Goal: Book appointment/travel/reservation

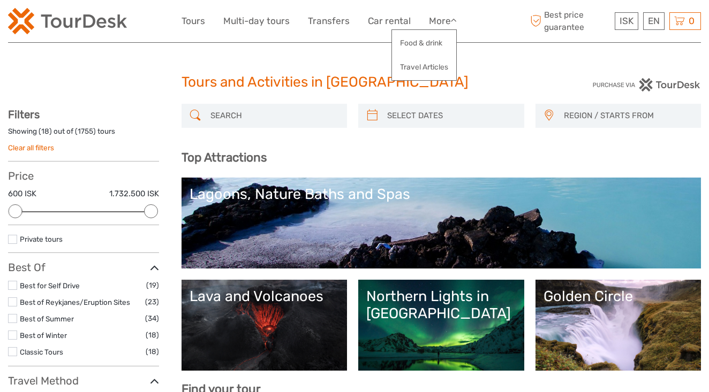
select select
click at [332, 23] on link "Transfers" at bounding box center [329, 21] width 42 height 16
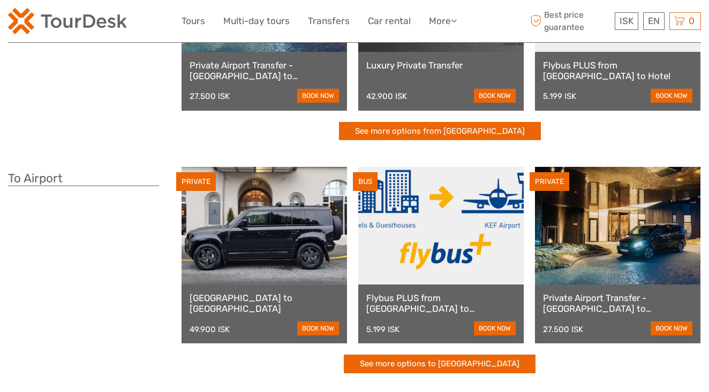
scroll to position [192, 0]
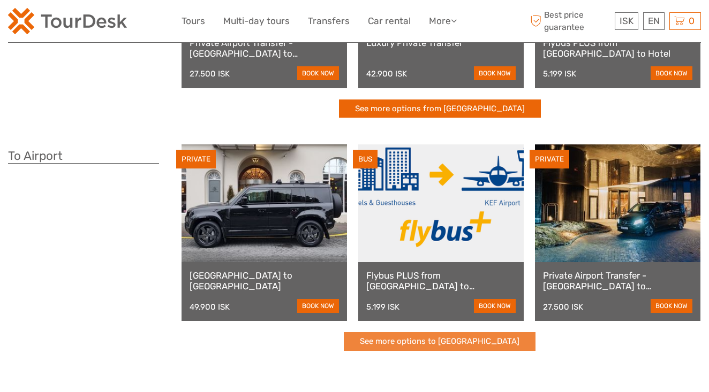
click at [446, 338] on link "See more options to Keflavík airport" at bounding box center [440, 341] width 192 height 19
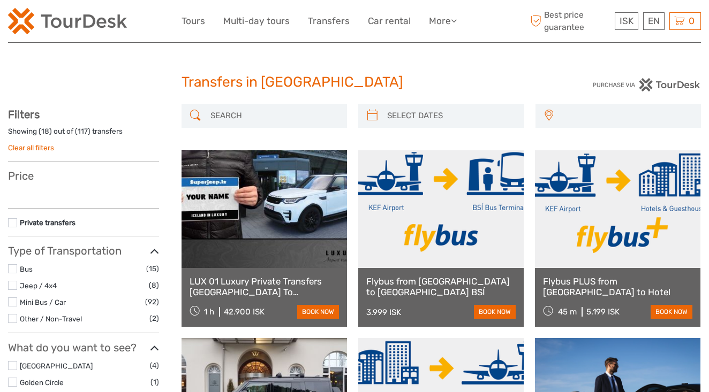
select select
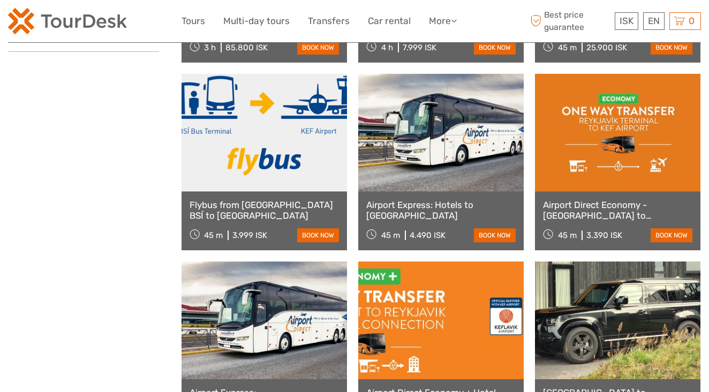
scroll to position [643, 0]
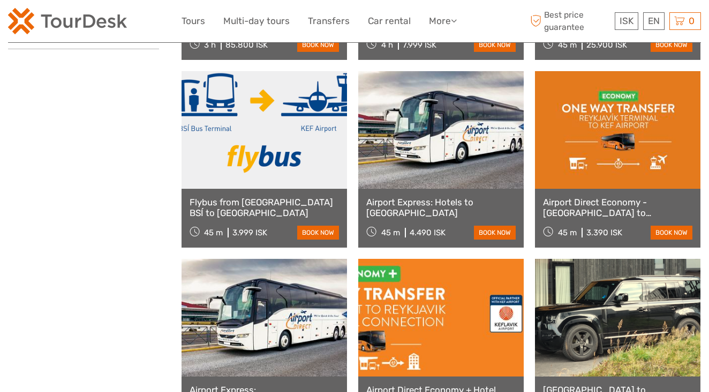
click at [441, 159] on link at bounding box center [440, 130] width 165 height 118
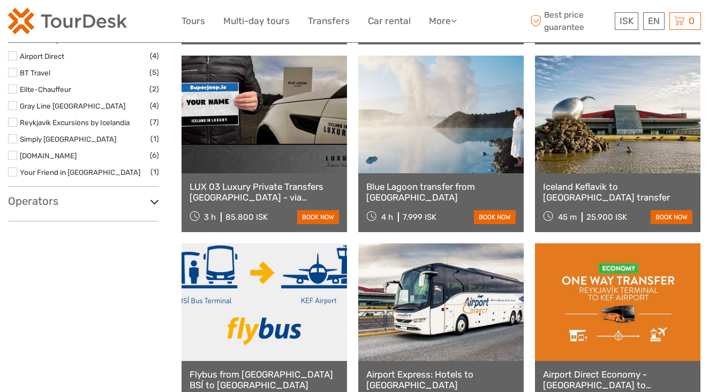
scroll to position [468, 0]
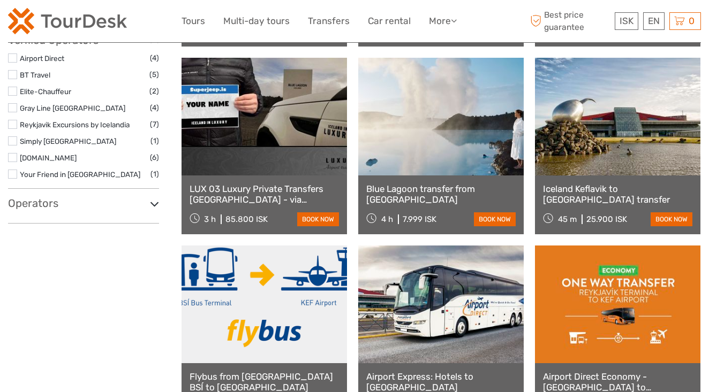
click at [458, 114] on link at bounding box center [440, 117] width 165 height 118
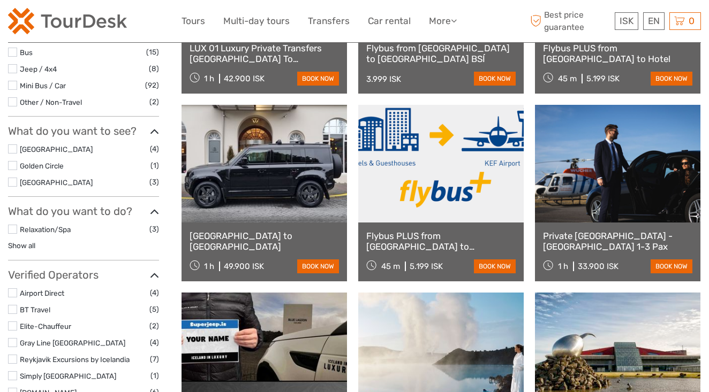
scroll to position [233, 0]
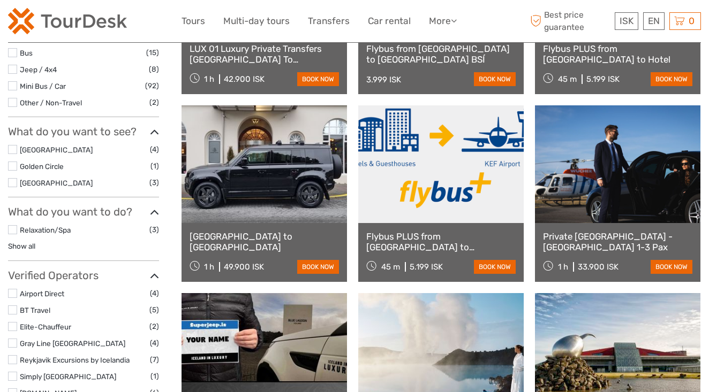
click at [442, 179] on link at bounding box center [440, 164] width 165 height 118
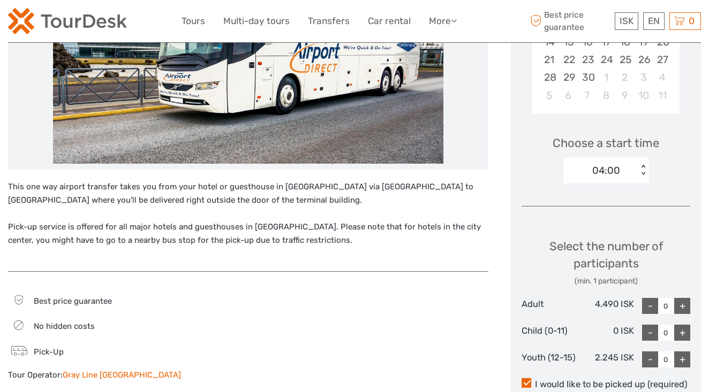
scroll to position [278, 0]
click at [684, 306] on div "+" at bounding box center [682, 307] width 16 height 16
type input "1"
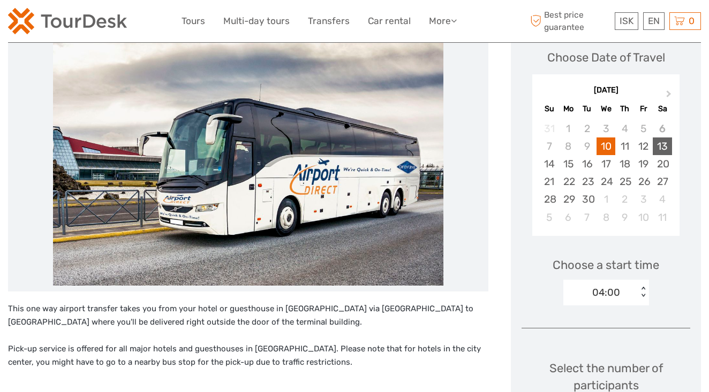
scroll to position [155, 0]
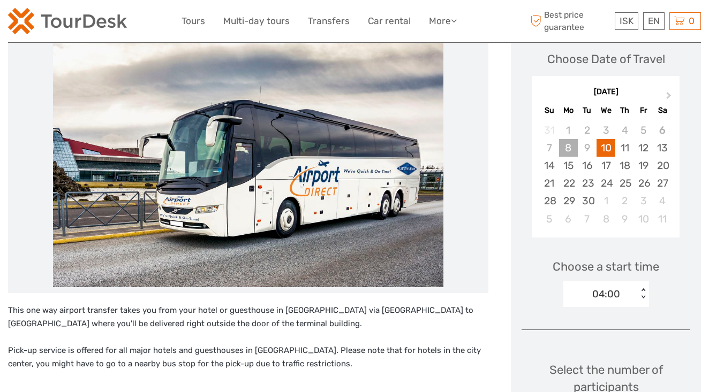
click at [568, 147] on div "8" at bounding box center [568, 148] width 19 height 18
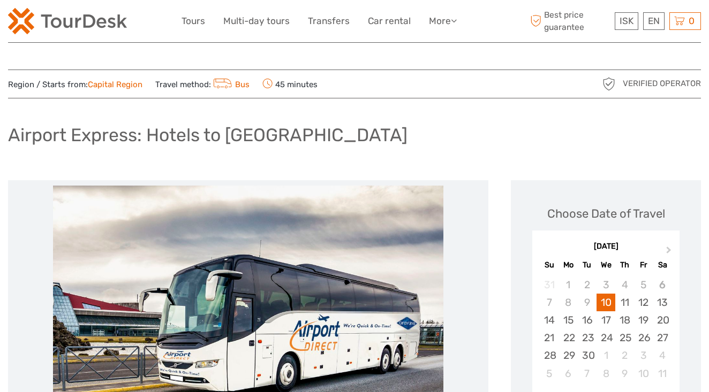
scroll to position [0, 0]
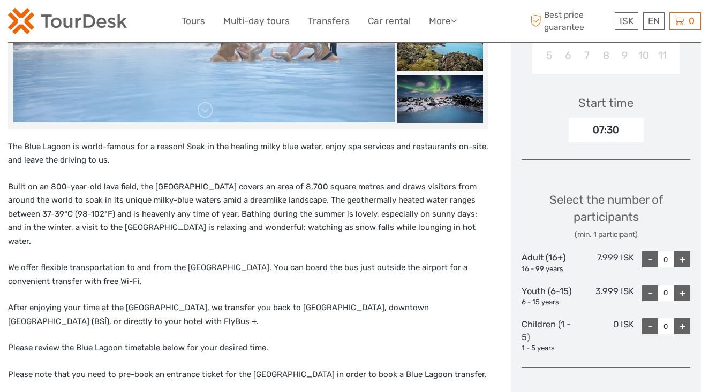
scroll to position [318, 0]
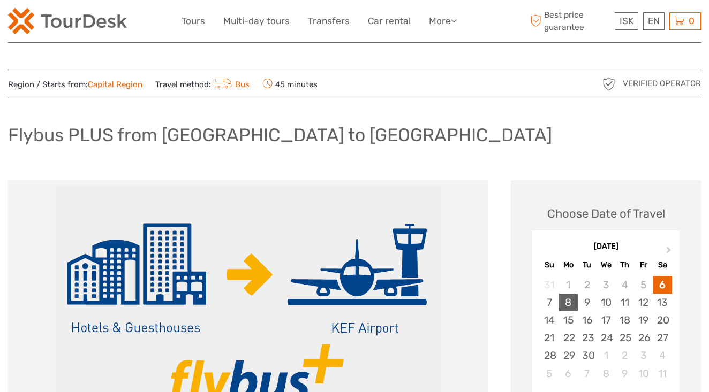
click at [572, 301] on div "8" at bounding box center [568, 303] width 19 height 18
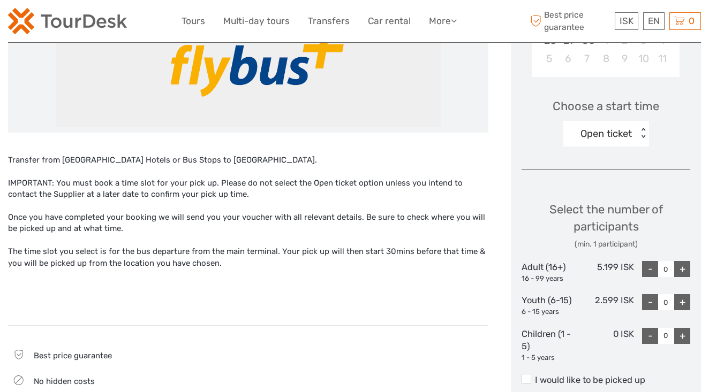
scroll to position [321, 0]
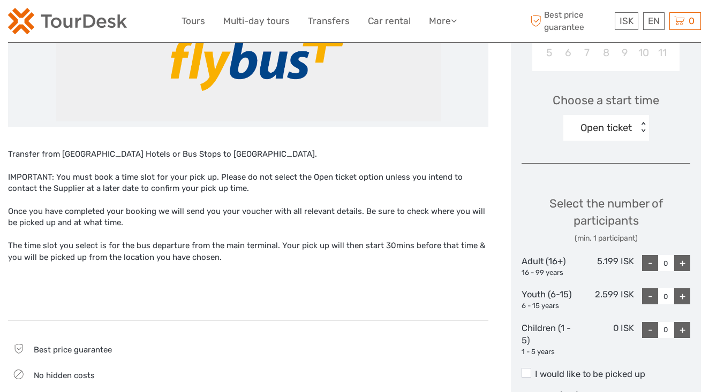
click at [681, 259] on div "+" at bounding box center [682, 263] width 16 height 16
click at [642, 122] on div "Open ticket < >" at bounding box center [606, 128] width 86 height 26
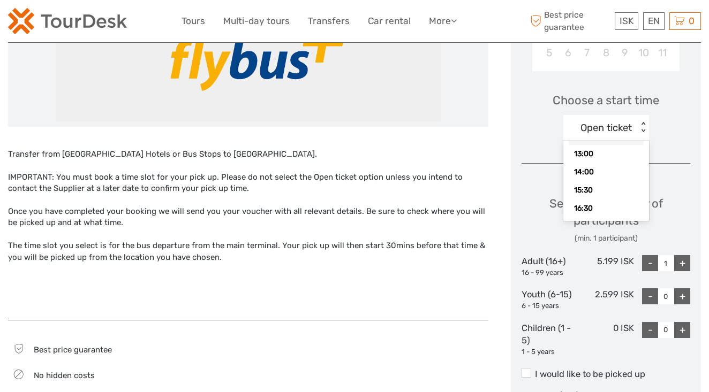
scroll to position [196, 0]
click at [604, 166] on div "14:00" at bounding box center [606, 164] width 75 height 18
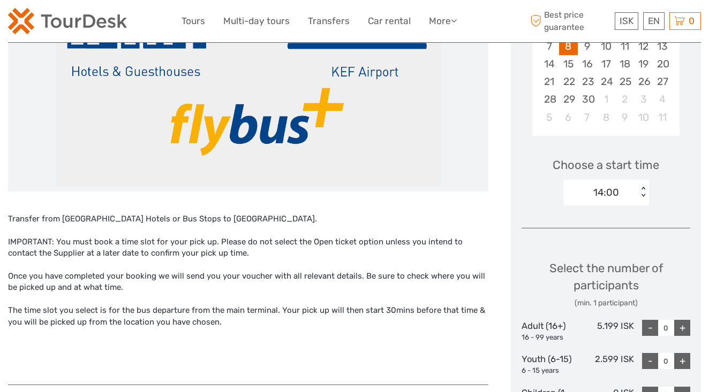
scroll to position [255, 0]
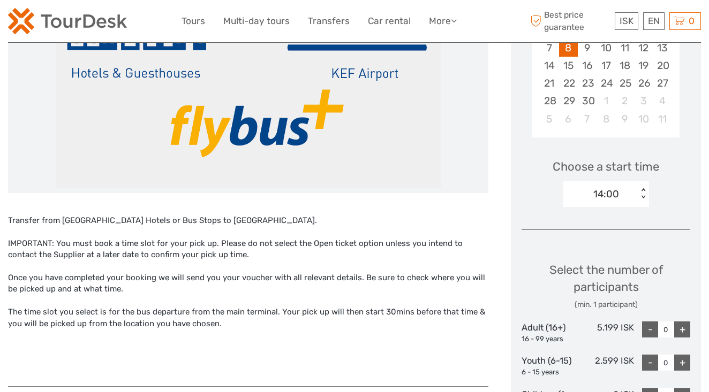
click at [643, 192] on div "< >" at bounding box center [642, 193] width 9 height 11
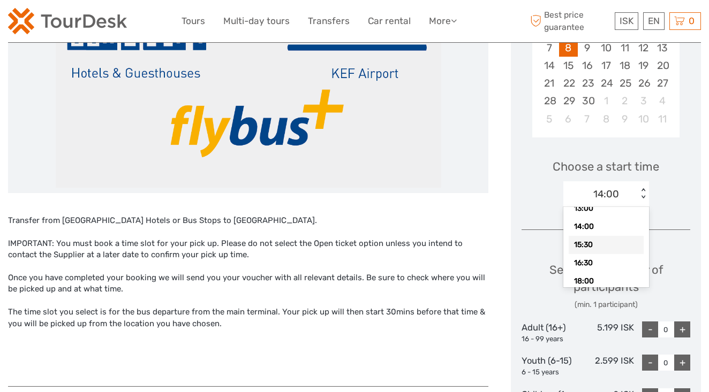
scroll to position [199, 0]
click at [615, 195] on div "14:00" at bounding box center [606, 194] width 26 height 14
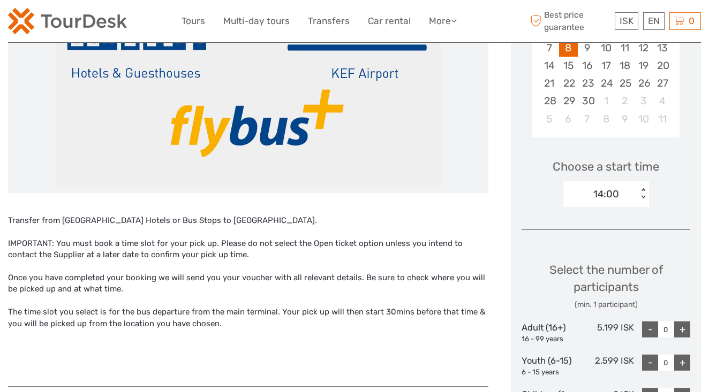
click at [682, 326] on div "+" at bounding box center [682, 330] width 16 height 16
type input "1"
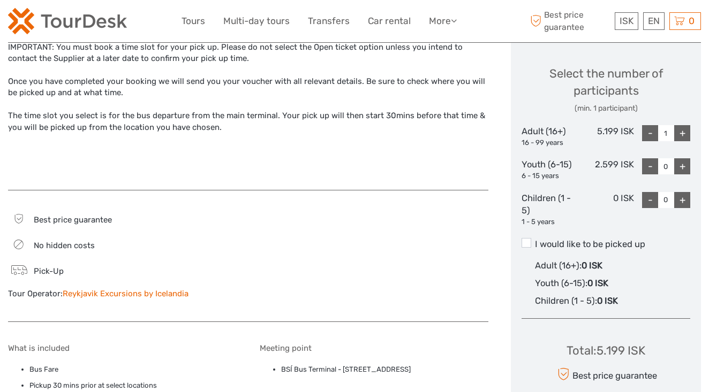
scroll to position [459, 0]
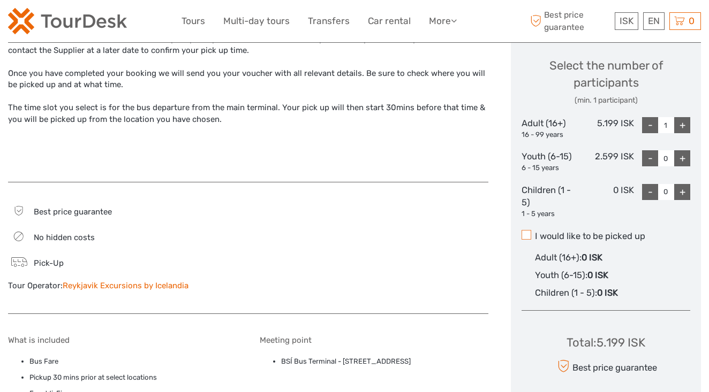
click at [528, 231] on span at bounding box center [526, 235] width 10 height 10
click at [535, 232] on input "I would like to be picked up" at bounding box center [535, 232] width 0 height 0
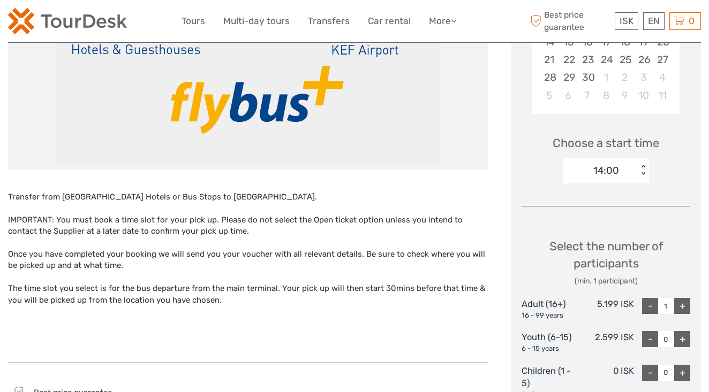
scroll to position [279, 0]
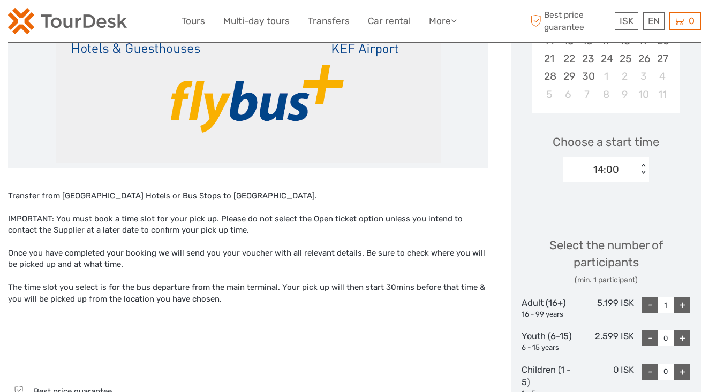
click at [626, 172] on div "14:00" at bounding box center [600, 170] width 74 height 16
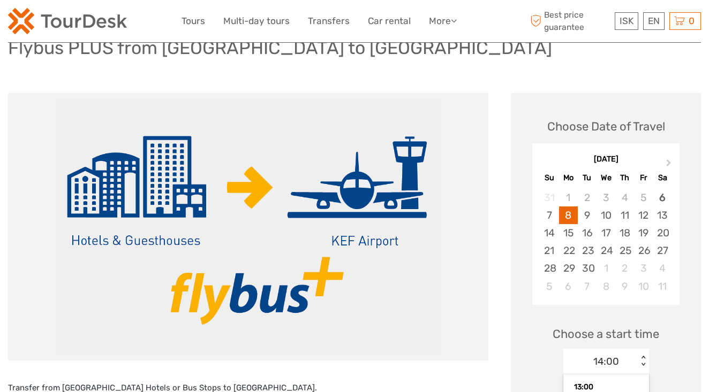
scroll to position [87, 0]
